Goal: Find specific page/section: Find specific page/section

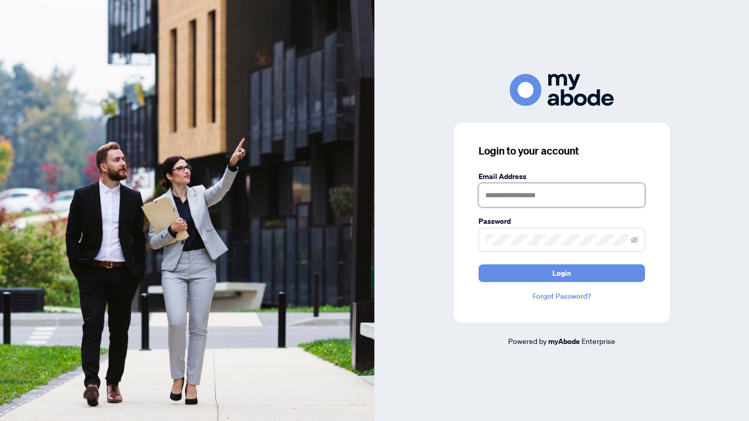
type input "**********"
click at [592, 269] on button "Login" at bounding box center [561, 273] width 166 height 18
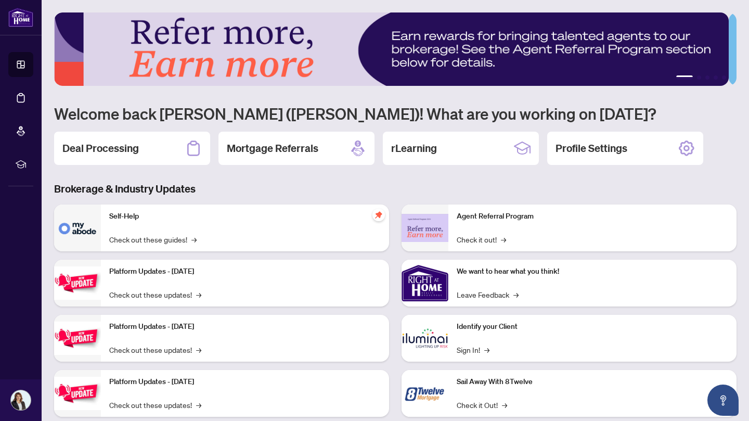
click at [187, 151] on icon at bounding box center [193, 148] width 17 height 17
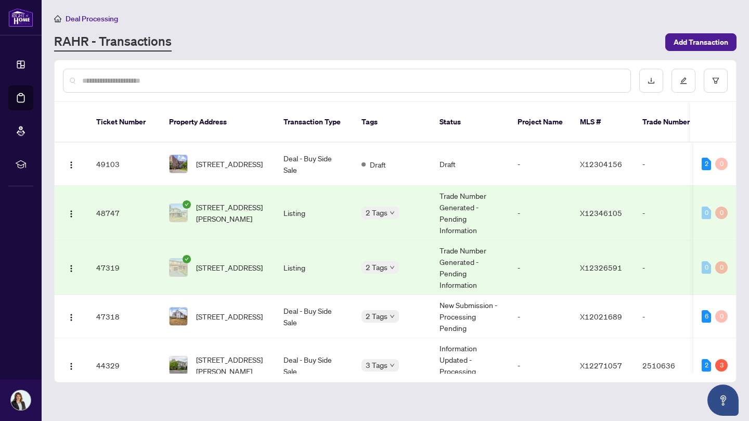
click at [183, 81] on input "text" at bounding box center [352, 80] width 540 height 11
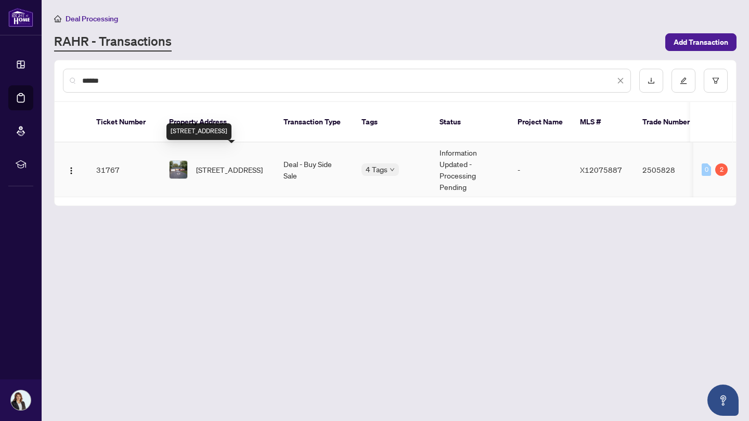
type input "******"
click at [238, 164] on span "[STREET_ADDRESS]" at bounding box center [229, 169] width 67 height 11
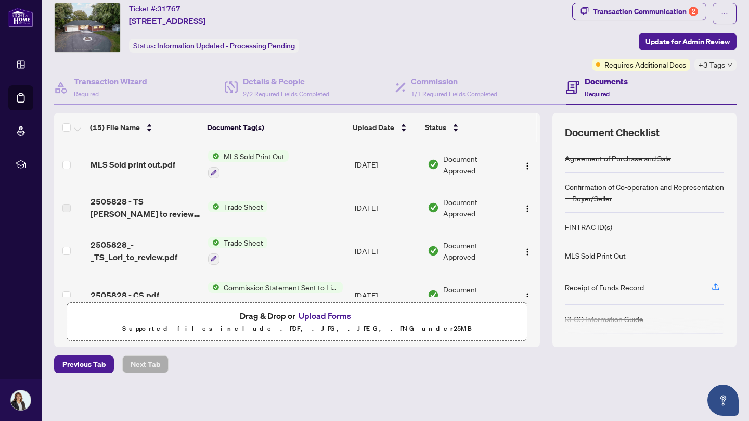
click at [627, 8] on div "Transaction Communication 2" at bounding box center [645, 11] width 105 height 17
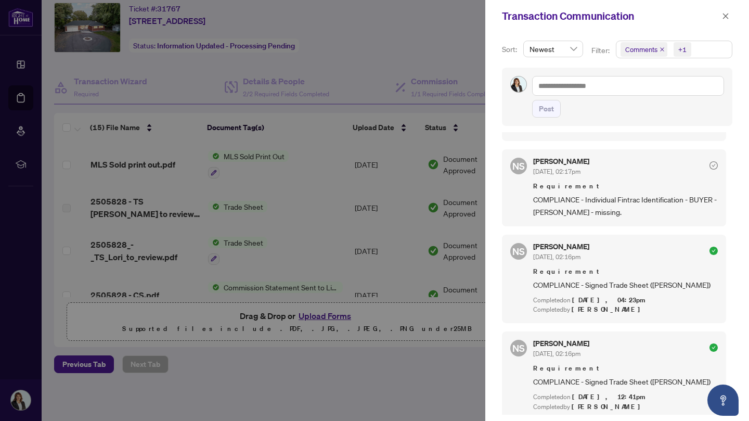
scroll to position [2, 0]
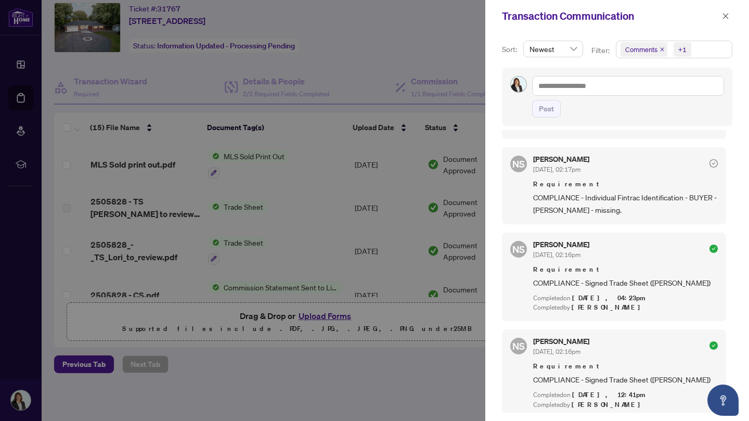
click at [437, 42] on div at bounding box center [374, 210] width 749 height 421
click at [726, 17] on icon "close" at bounding box center [726, 16] width 6 height 6
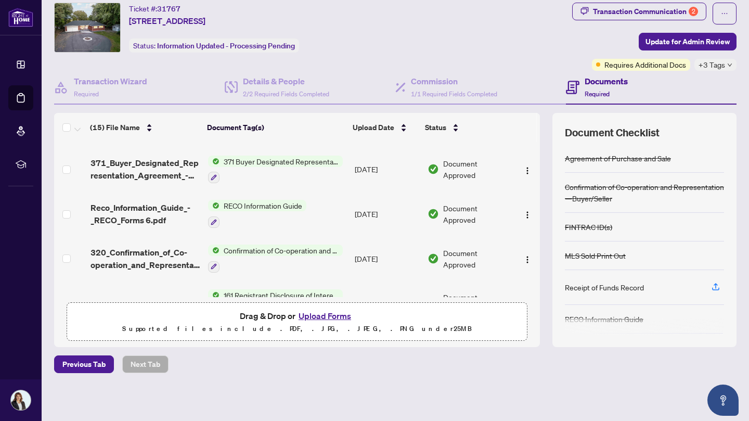
scroll to position [507, 0]
